Goal: Find specific page/section: Find specific page/section

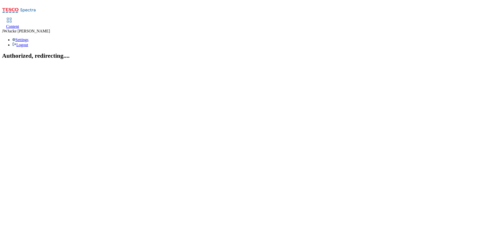
click at [19, 24] on div "Content" at bounding box center [12, 26] width 13 height 5
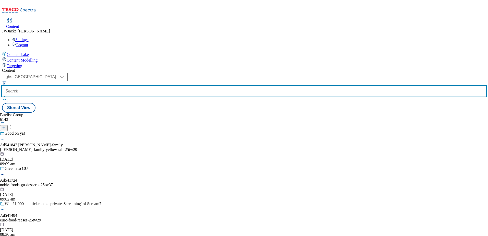
click at [144, 86] on input "text" at bounding box center [244, 91] width 484 height 10
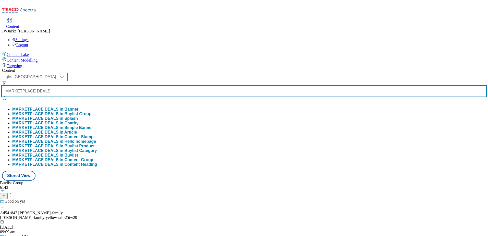
type input "MARKETPLACE DEALS"
click at [2, 96] on button "submit" at bounding box center [5, 98] width 7 height 5
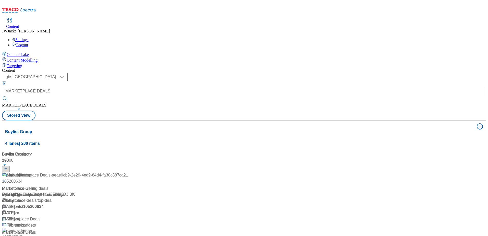
click at [124, 172] on div "copy-Marketplace Deals-aeae9cb9-2e29-4ed9-84d4-fa30c887ca21 Marketplace Deals /…" at bounding box center [65, 194] width 126 height 44
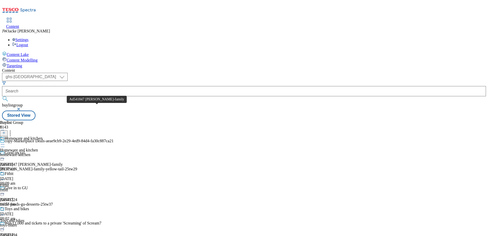
scroll to position [204, 0]
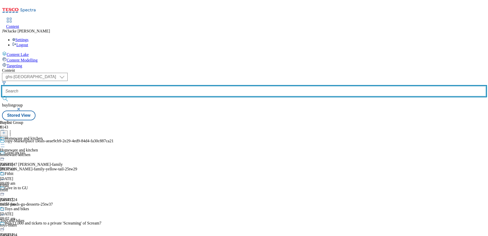
click at [140, 86] on input "text" at bounding box center [244, 91] width 484 height 10
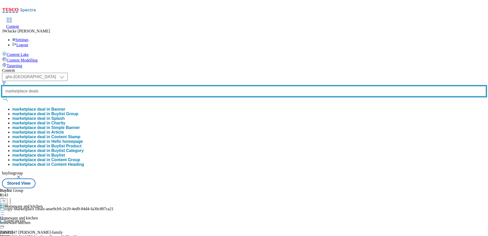
type input "marketplace deals"
click at [2, 96] on button "submit" at bounding box center [5, 98] width 7 height 5
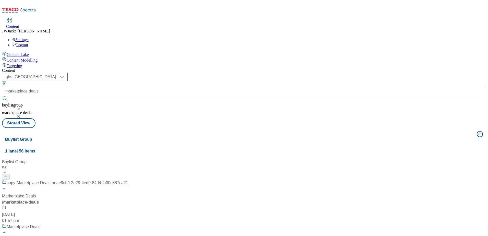
click at [127, 180] on div "copy-Marketplace Deals-aeae9cb9-2e29-4ed9-84d4-fa30c887ca21 Marketplace Deals /…" at bounding box center [65, 202] width 126 height 44
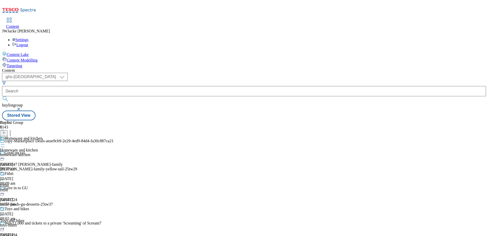
click at [42, 153] on div "homeware-kitchen" at bounding box center [21, 155] width 42 height 5
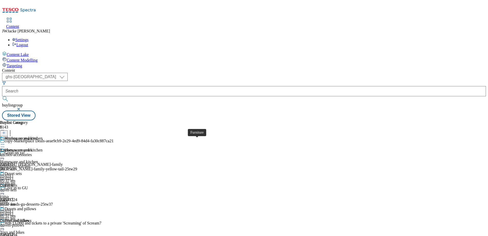
scroll to position [282, 0]
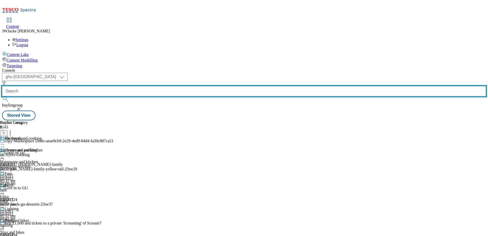
click at [130, 86] on input "text" at bounding box center [244, 91] width 484 height 10
click at [145, 86] on input "text" at bounding box center [244, 91] width 484 height 10
paste input "marketplace-deals"
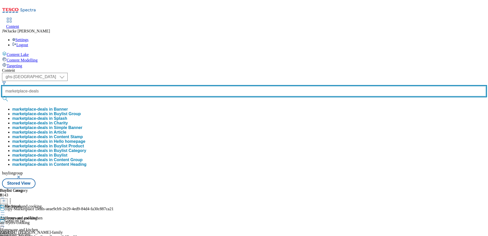
type input "marketplace-deals"
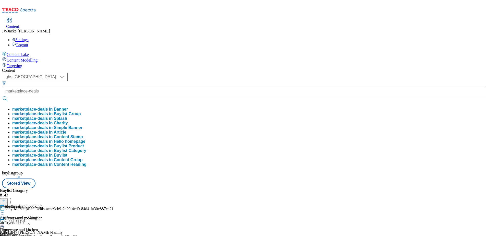
click at [81, 112] on button "marketplace-deals in Buylist Group" at bounding box center [46, 114] width 69 height 5
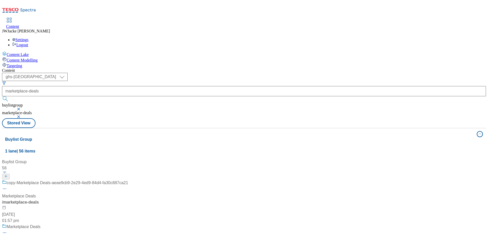
scroll to position [51, 0]
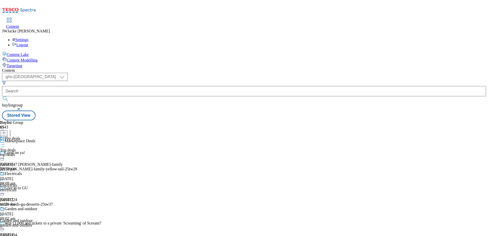
scroll to position [77, 0]
click at [40, 223] on div "garden-and-outdoor" at bounding box center [20, 225] width 40 height 5
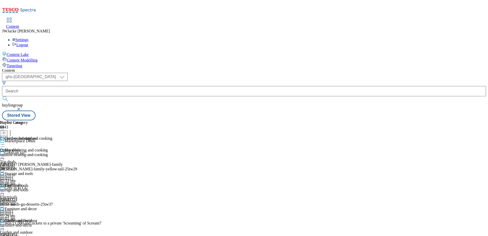
click at [40, 164] on div "top-deals" at bounding box center [20, 166] width 40 height 5
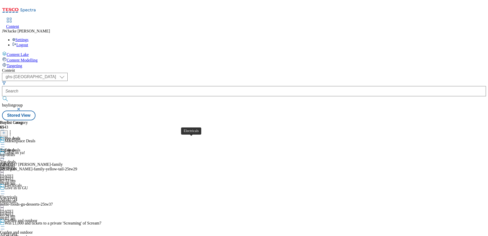
click at [17, 195] on div "Electricals" at bounding box center [8, 197] width 17 height 5
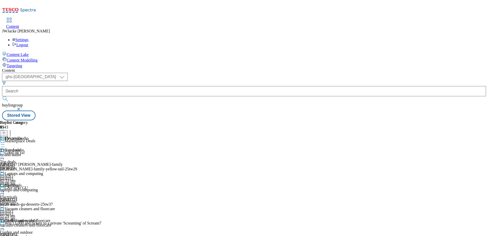
scroll to position [313, 0]
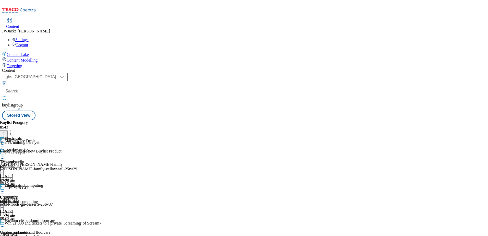
click at [33, 230] on div "Garden and outdoor" at bounding box center [16, 232] width 33 height 5
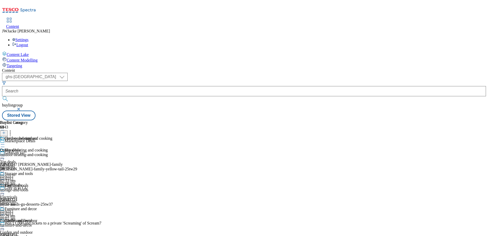
scroll to position [307, 0]
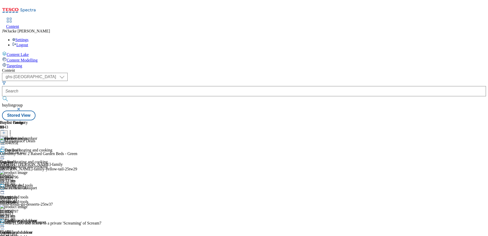
scroll to position [366, 0]
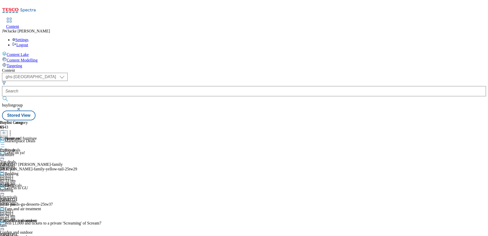
scroll to position [77, 0]
click at [41, 223] on div "fans" at bounding box center [20, 225] width 41 height 5
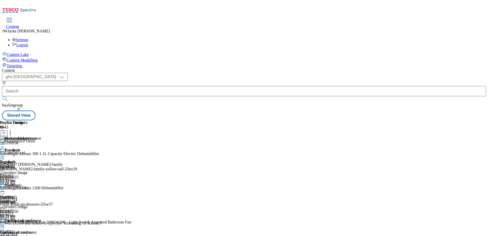
scroll to position [155, 0]
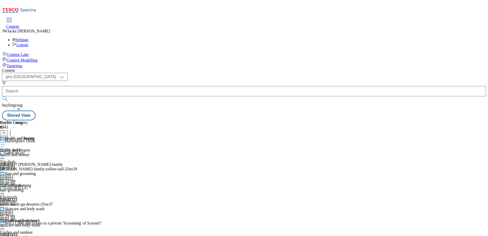
click at [44, 171] on div "Hair and grooming Hair and grooming hair-grooming 3 Sept 2025 11:01 am" at bounding box center [22, 188] width 44 height 35
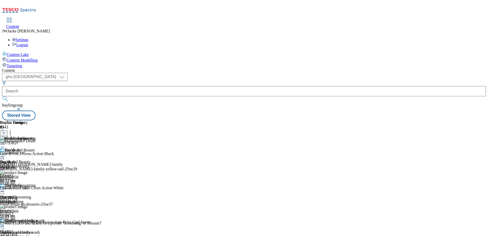
click at [44, 164] on div "health-and-beauty" at bounding box center [22, 166] width 44 height 5
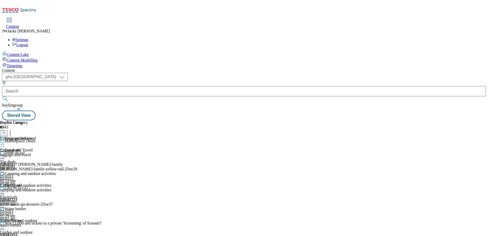
scroll to position [50, 0]
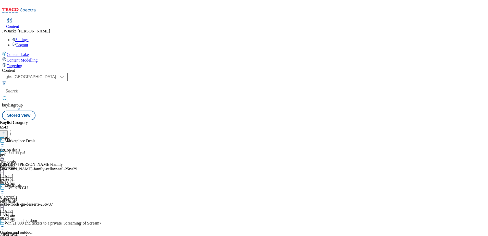
scroll to position [460, 0]
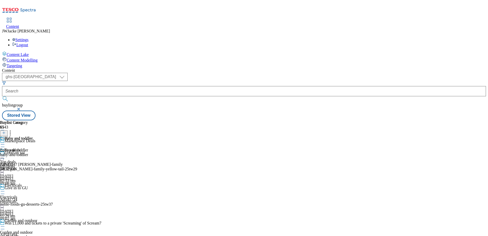
drag, startPoint x: 391, startPoint y: 130, endPoint x: 390, endPoint y: 188, distance: 57.2
click at [391, 120] on div "Buylist Group 6143 Marketplace Deals Good on ya! Ad541847 casella-family casell…" at bounding box center [244, 120] width 484 height 0
